Goal: Navigation & Orientation: Find specific page/section

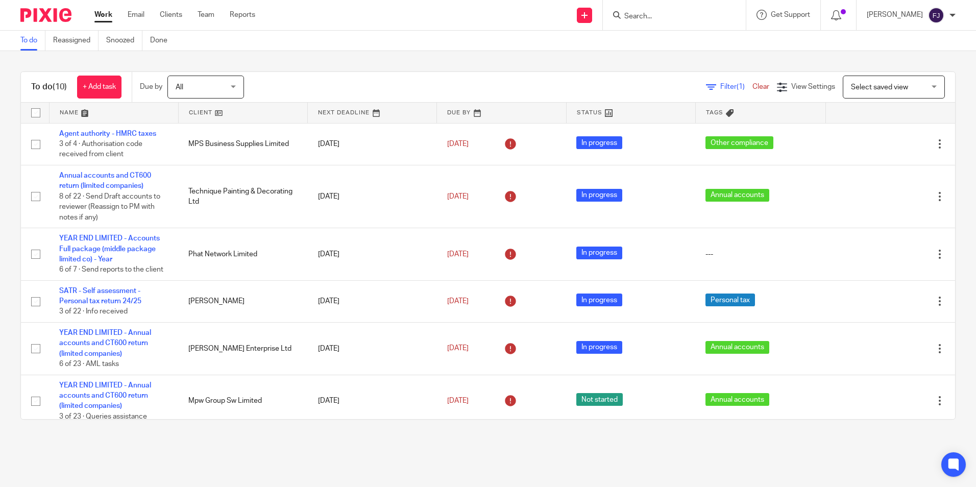
scroll to position [248, 0]
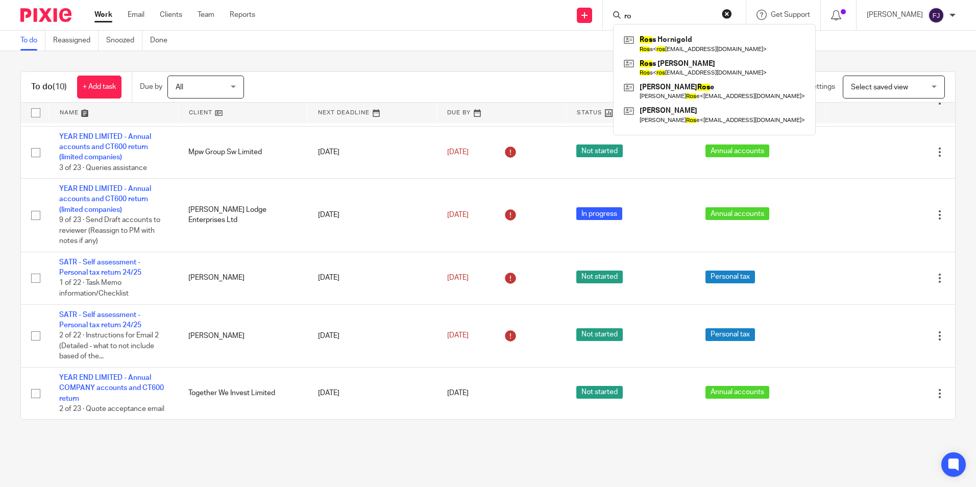
type input "r"
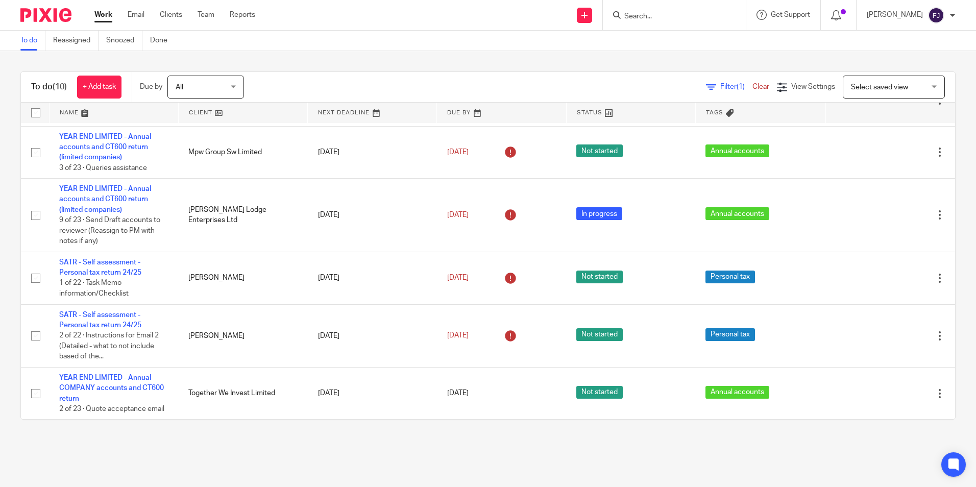
click at [549, 57] on div "To do (10) + Add task Due by All All Today Tomorrow This week Next week This mo…" at bounding box center [488, 245] width 976 height 389
click at [99, 15] on link "Work" at bounding box center [103, 15] width 18 height 10
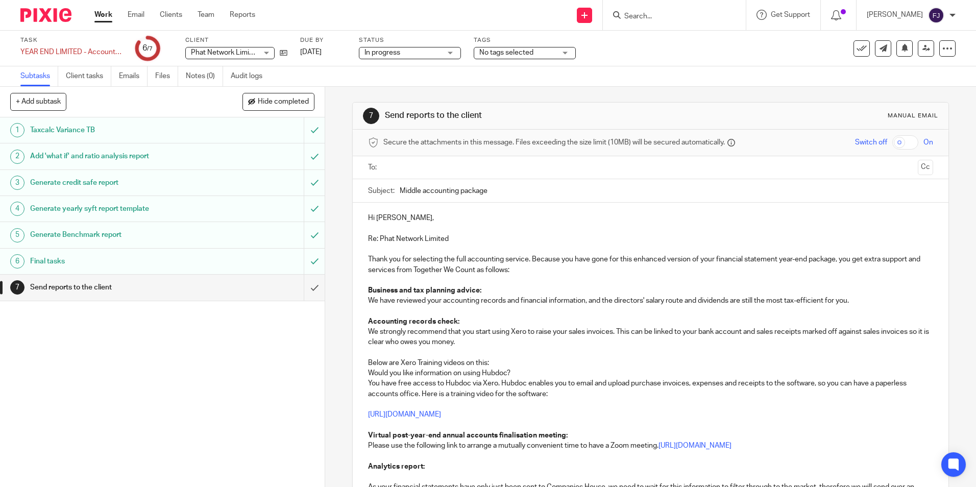
scroll to position [1097, 0]
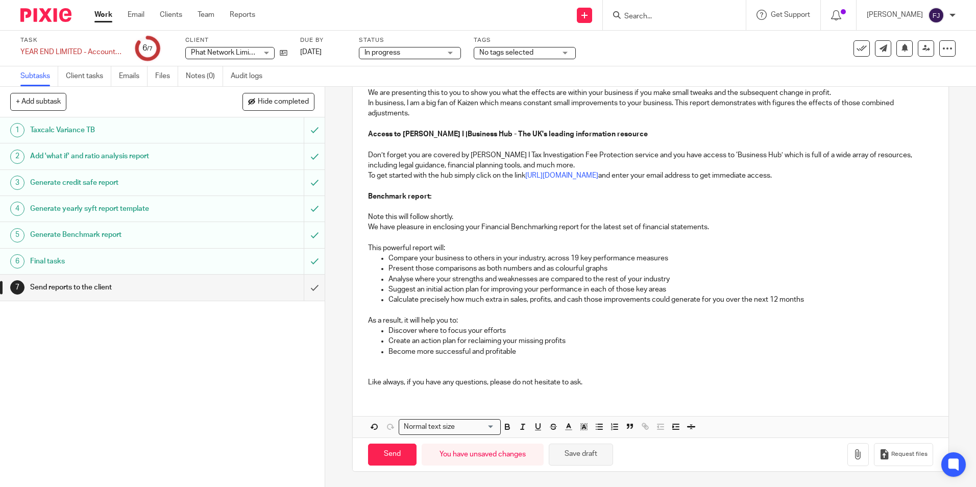
click at [572, 454] on button "Save draft" at bounding box center [580, 454] width 64 height 22
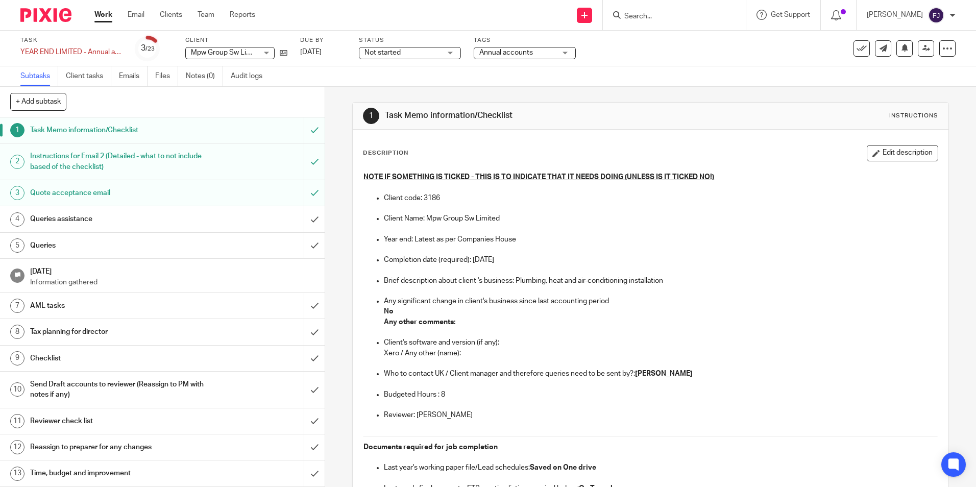
scroll to position [153, 0]
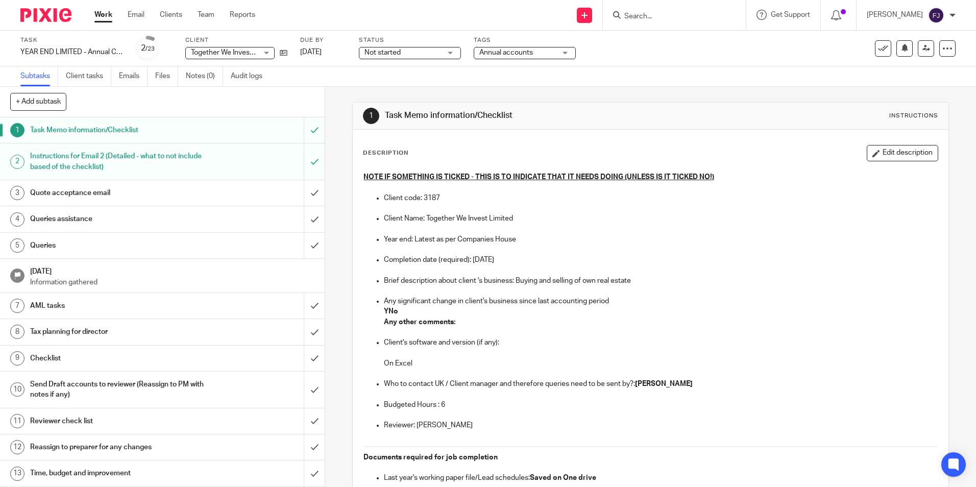
scroll to position [844, 0]
